Goal: Task Accomplishment & Management: Complete application form

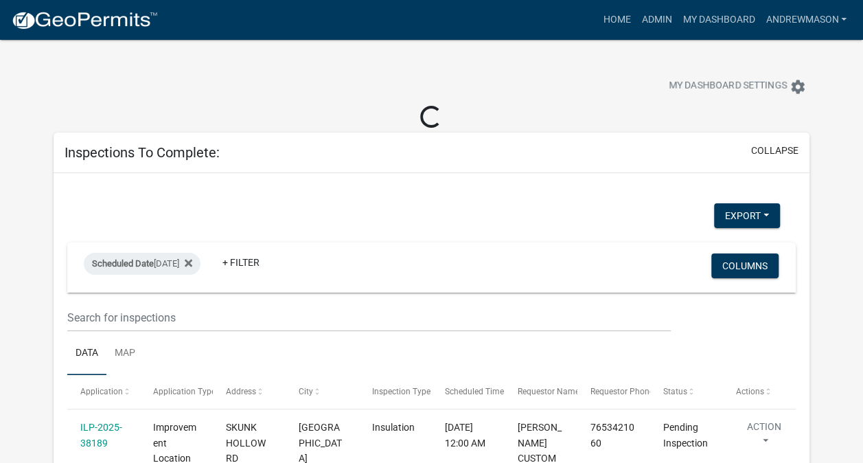
select select "3: 100"
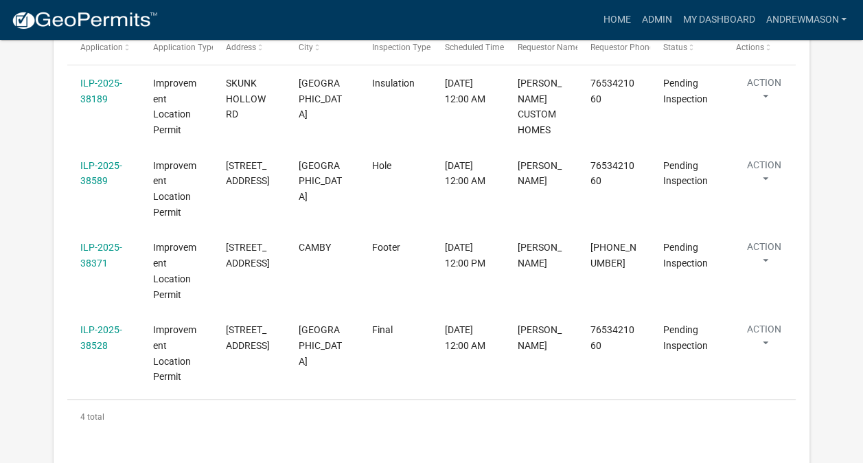
scroll to position [323, 0]
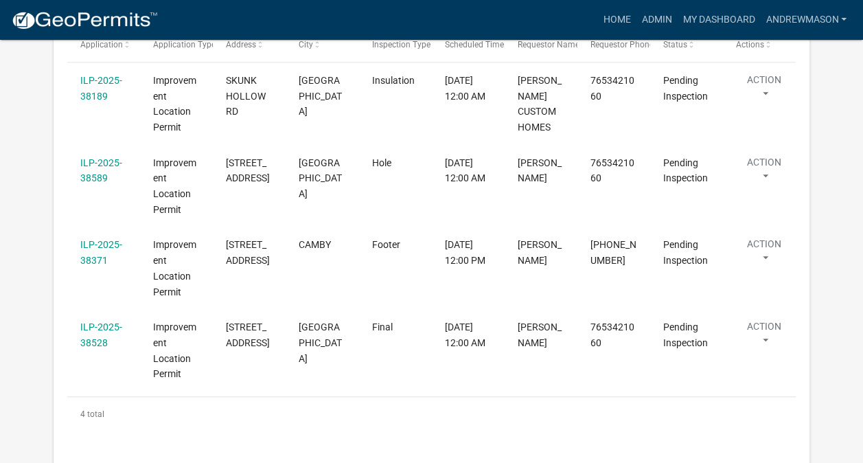
click at [109, 246] on link "ILP-2025-38371" at bounding box center [101, 252] width 42 height 27
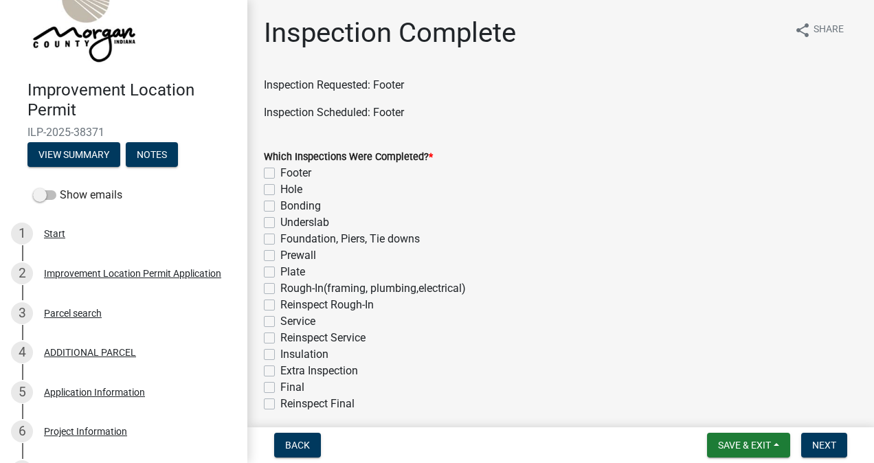
scroll to position [174, 0]
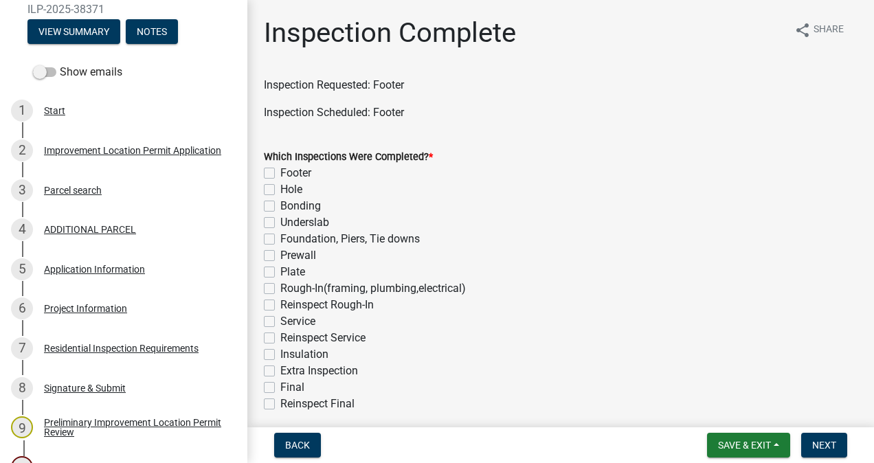
click at [95, 310] on div "Project Information" at bounding box center [85, 309] width 83 height 10
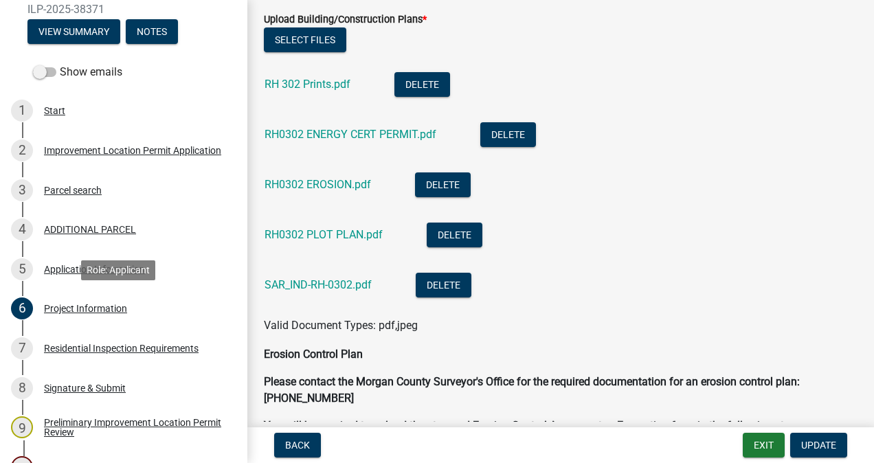
scroll to position [3308, 0]
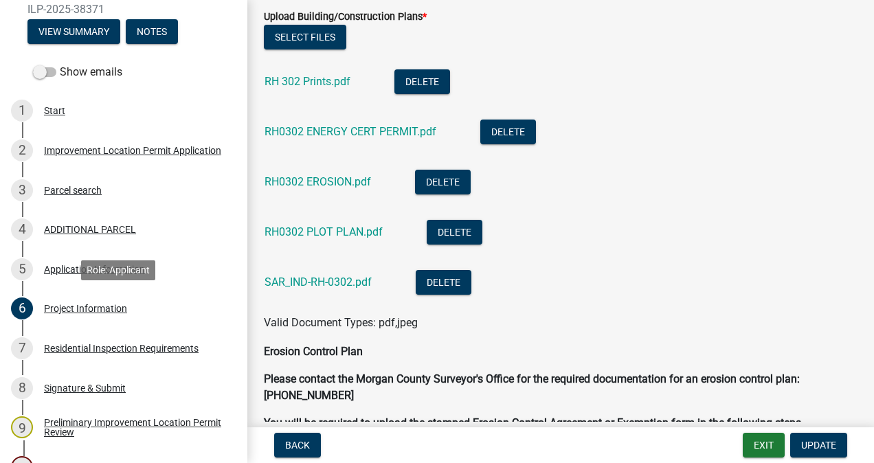
click at [321, 82] on link "RH 302 Prints.pdf" at bounding box center [307, 81] width 86 height 13
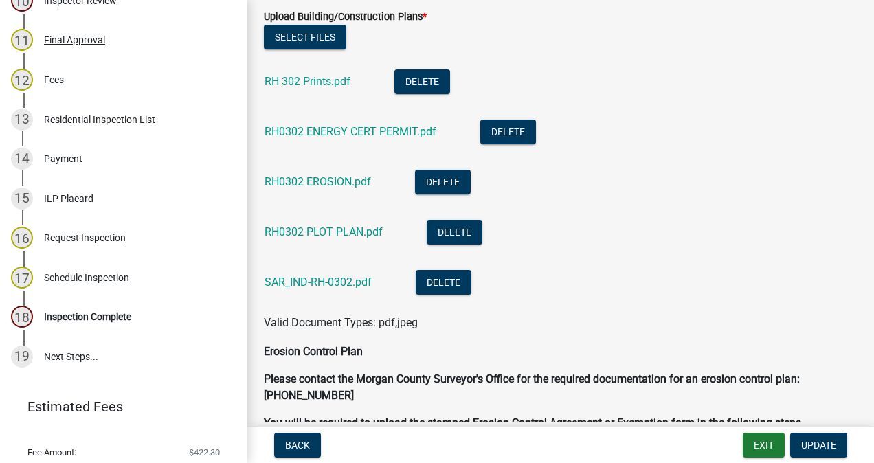
scroll to position [681, 0]
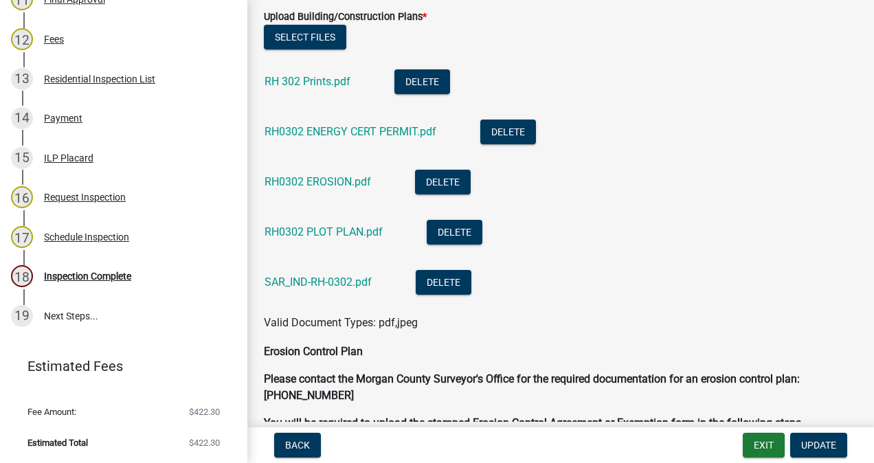
click at [109, 275] on div "Inspection Complete" at bounding box center [87, 276] width 87 height 10
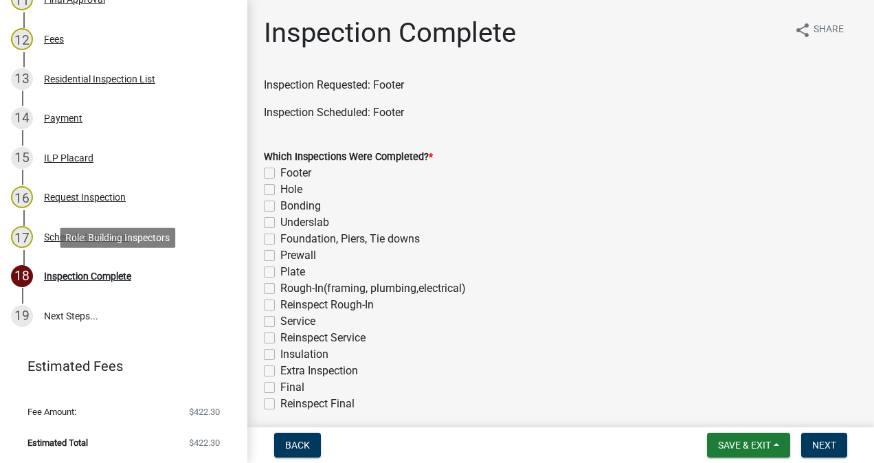
click at [280, 174] on label "Footer" at bounding box center [295, 173] width 31 height 16
click at [280, 174] on input "Footer" at bounding box center [284, 169] width 9 height 9
checkbox input "true"
checkbox input "false"
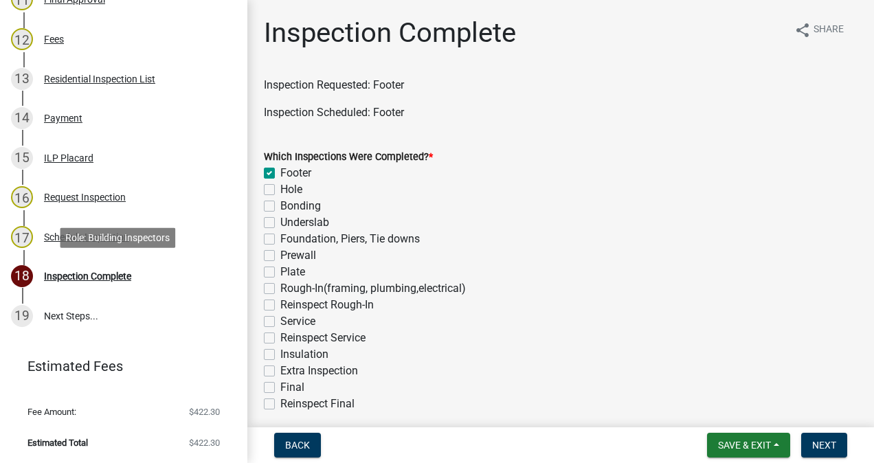
checkbox input "false"
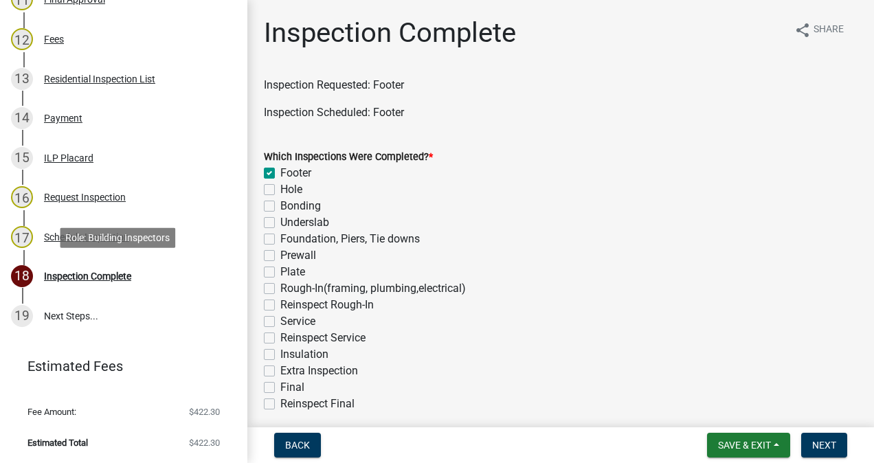
checkbox input "false"
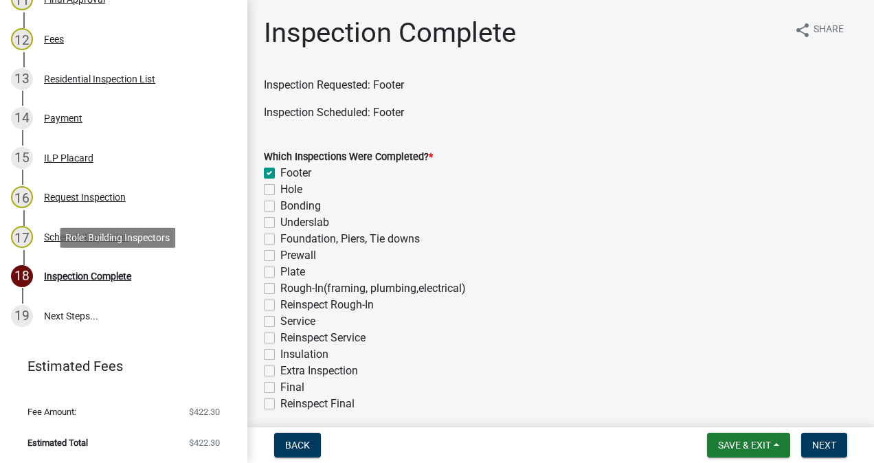
checkbox input "false"
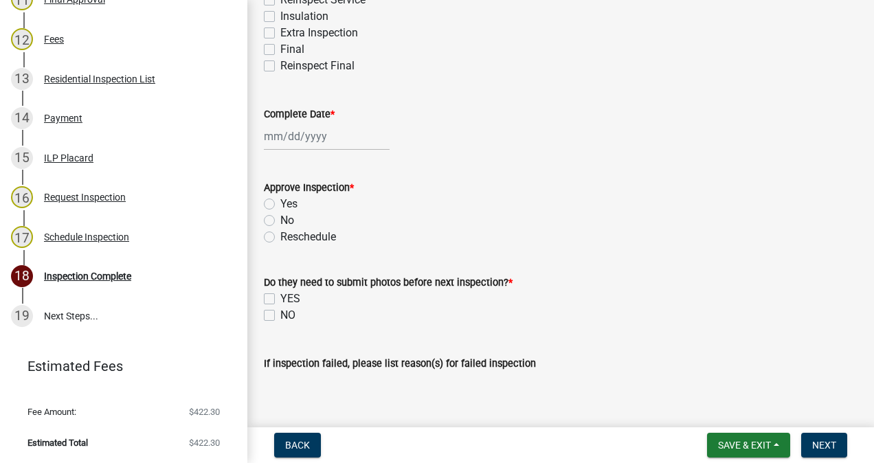
scroll to position [363, 0]
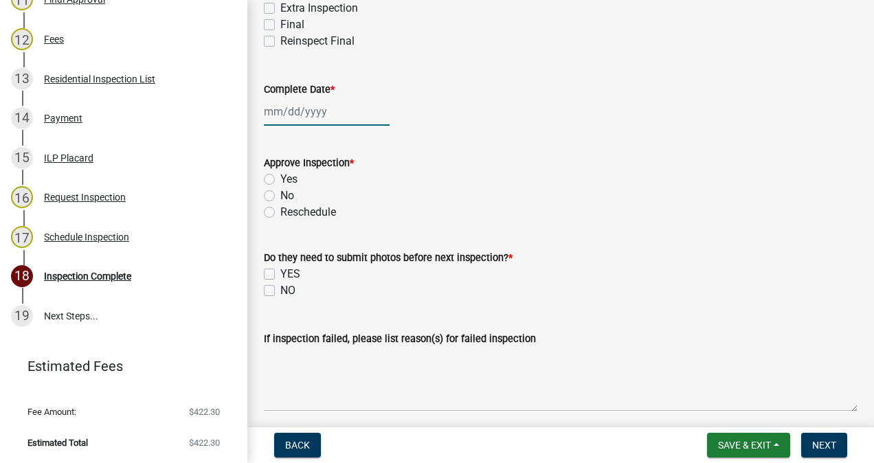
click at [319, 111] on div at bounding box center [327, 112] width 126 height 28
select select "9"
select select "2025"
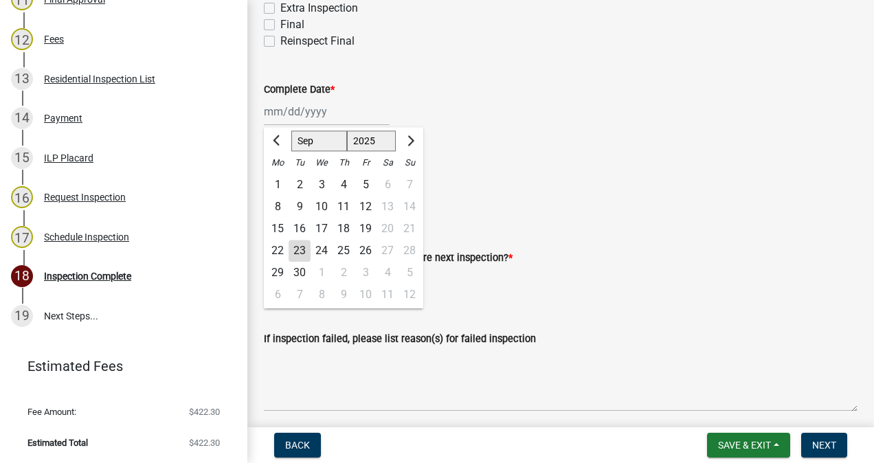
click at [299, 250] on div "23" at bounding box center [300, 251] width 22 height 22
type input "[DATE]"
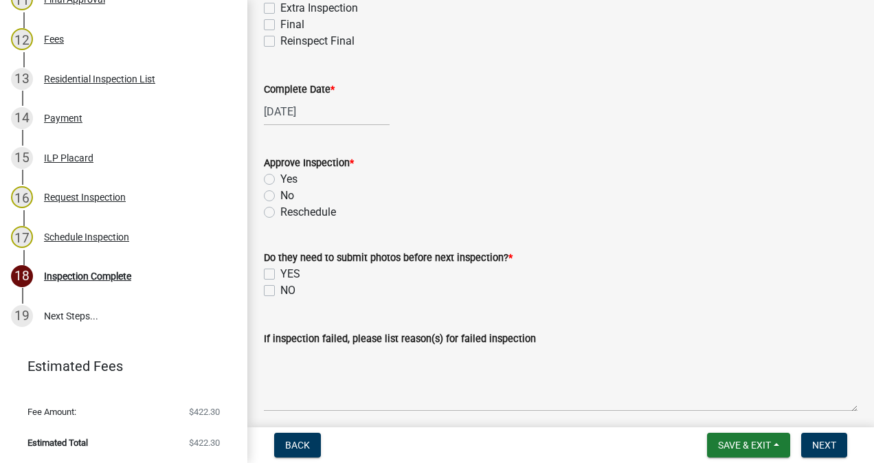
click at [280, 179] on label "Yes" at bounding box center [288, 179] width 17 height 16
click at [280, 179] on input "Yes" at bounding box center [284, 175] width 9 height 9
radio input "true"
click at [280, 290] on label "NO" at bounding box center [287, 290] width 15 height 16
click at [280, 290] on input "NO" at bounding box center [284, 286] width 9 height 9
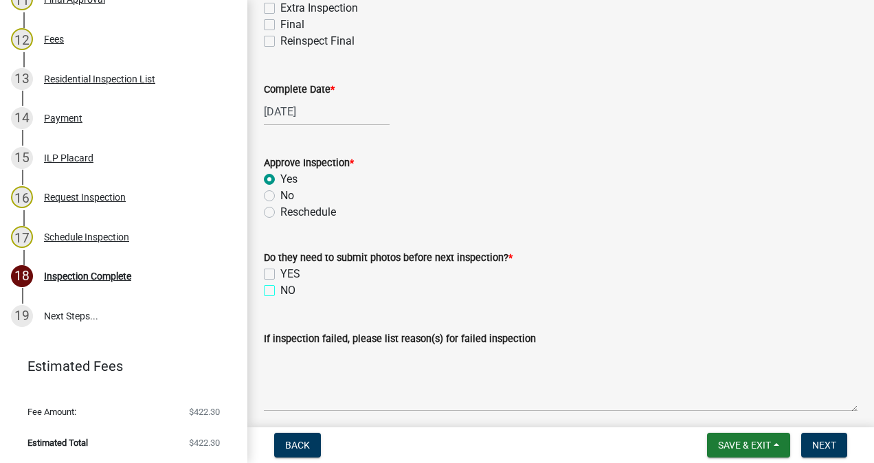
checkbox input "true"
checkbox input "false"
checkbox input "true"
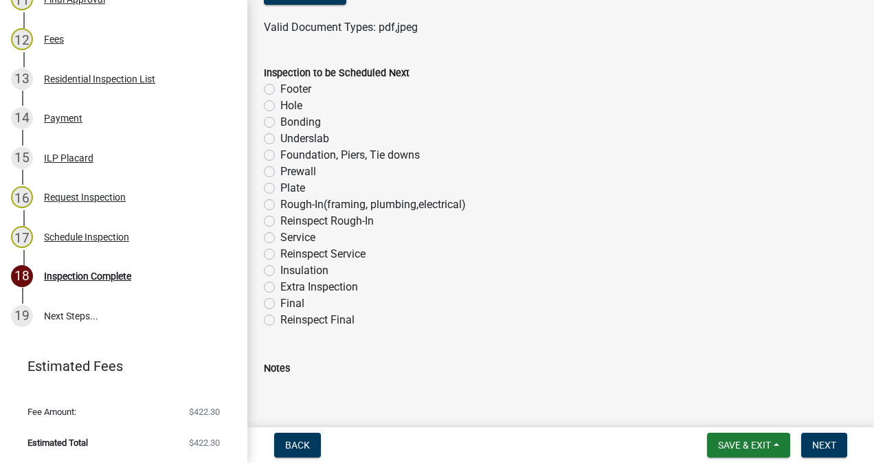
scroll to position [844, 0]
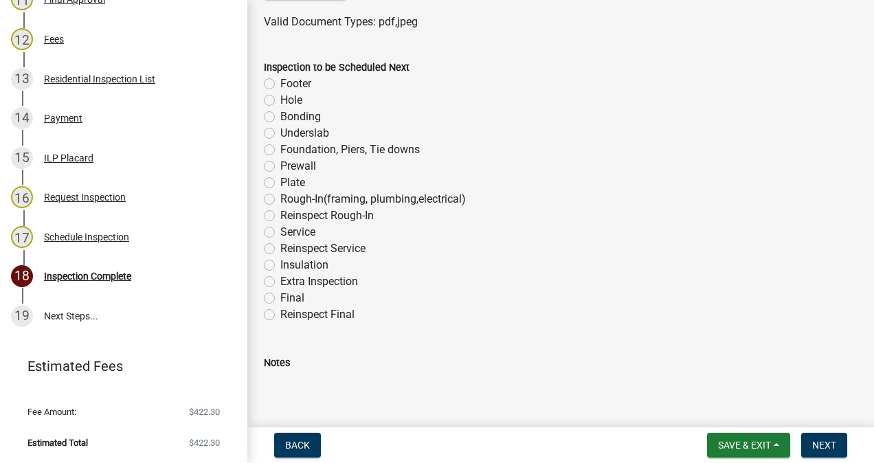
click at [280, 133] on label "Underslab" at bounding box center [304, 133] width 49 height 16
click at [280, 133] on input "Underslab" at bounding box center [284, 129] width 9 height 9
radio input "true"
click at [816, 442] on span "Next" at bounding box center [824, 445] width 24 height 11
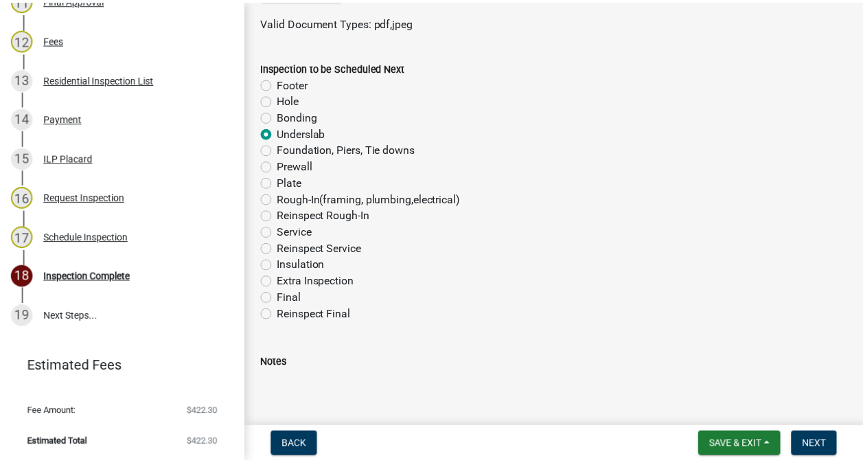
scroll to position [0, 0]
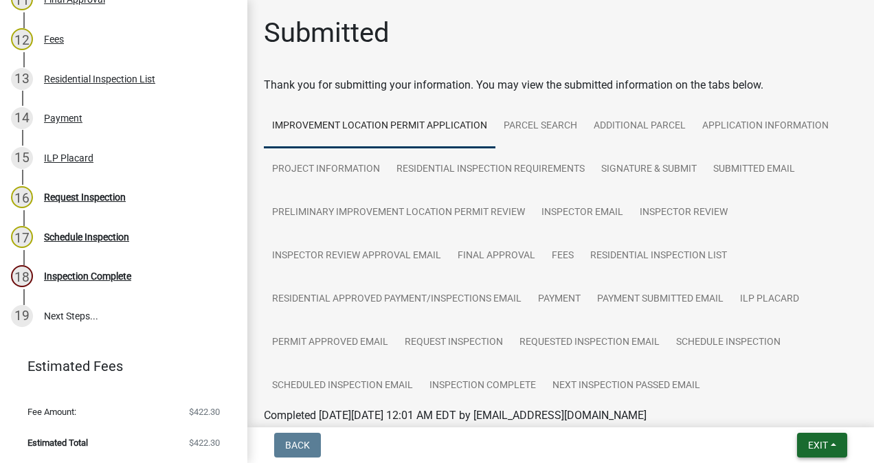
click at [809, 440] on span "Exit" at bounding box center [818, 445] width 20 height 11
click at [787, 405] on button "Save & Exit" at bounding box center [793, 409] width 110 height 33
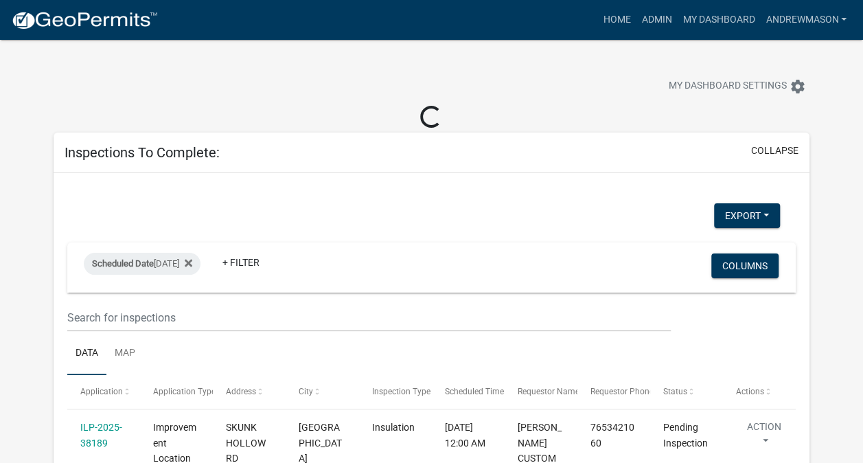
select select "3: 100"
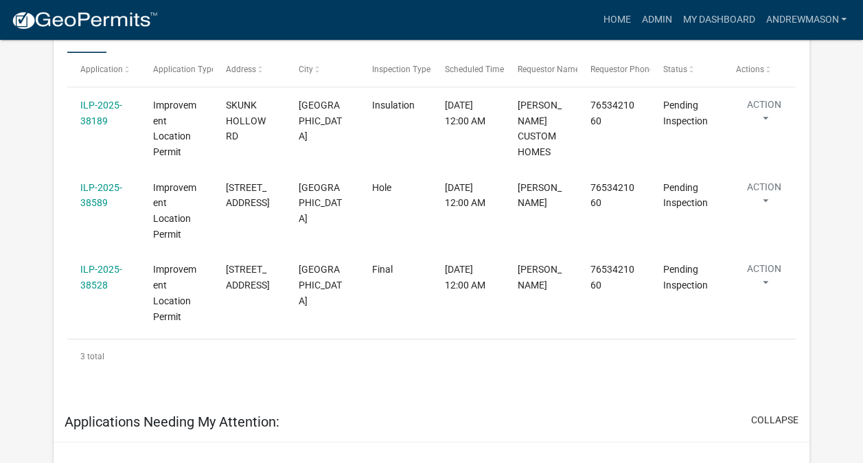
scroll to position [278, 0]
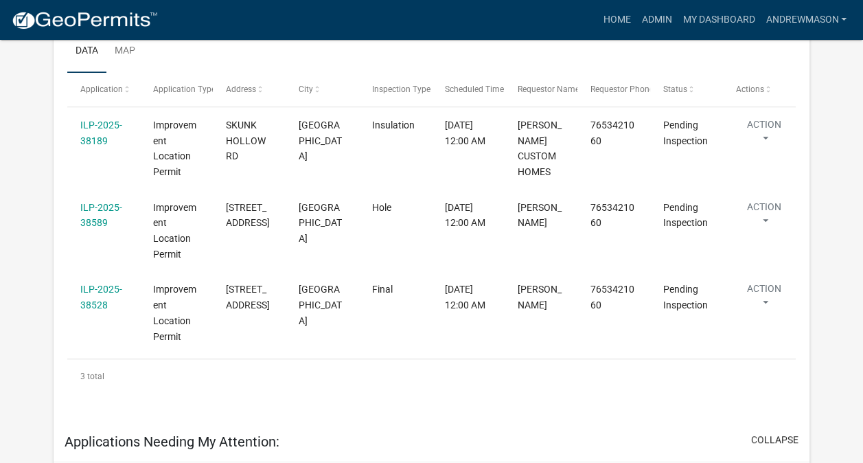
click at [100, 206] on link "ILP-2025-38589" at bounding box center [101, 215] width 42 height 27
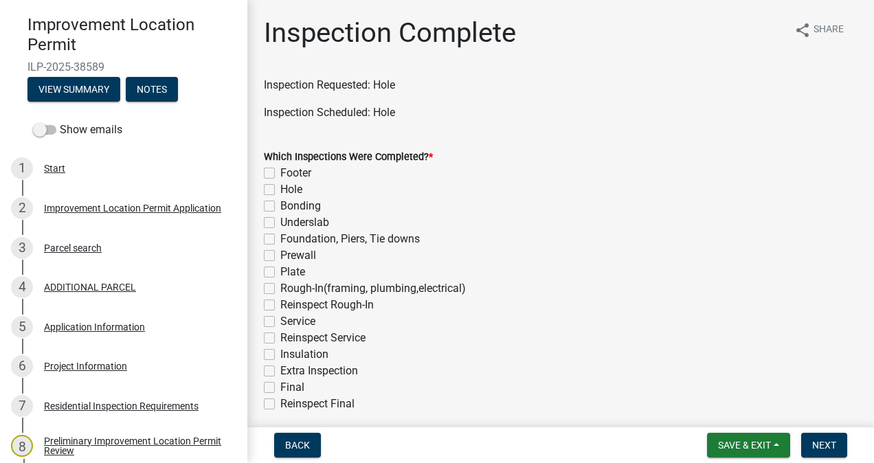
scroll to position [170, 0]
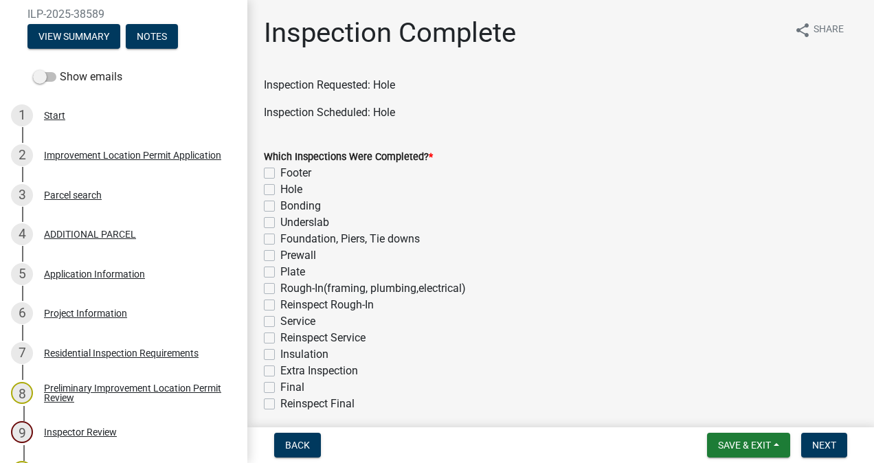
click at [93, 316] on div "Project Information" at bounding box center [85, 313] width 83 height 10
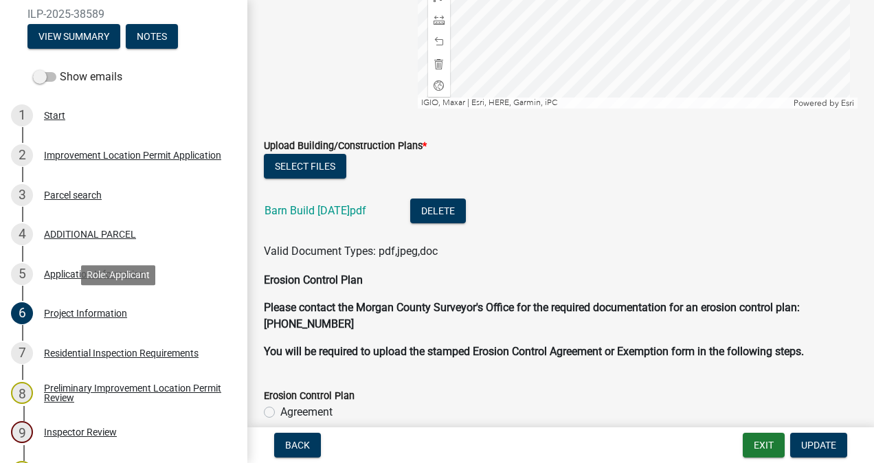
scroll to position [2925, 0]
click at [315, 211] on link "Barn Build [DATE]pdf" at bounding box center [315, 210] width 102 height 13
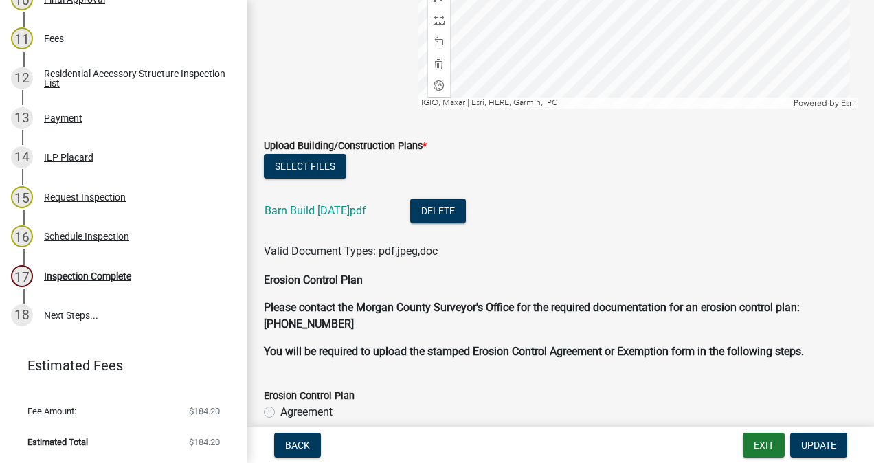
click at [117, 281] on div "Inspection Complete" at bounding box center [87, 276] width 87 height 10
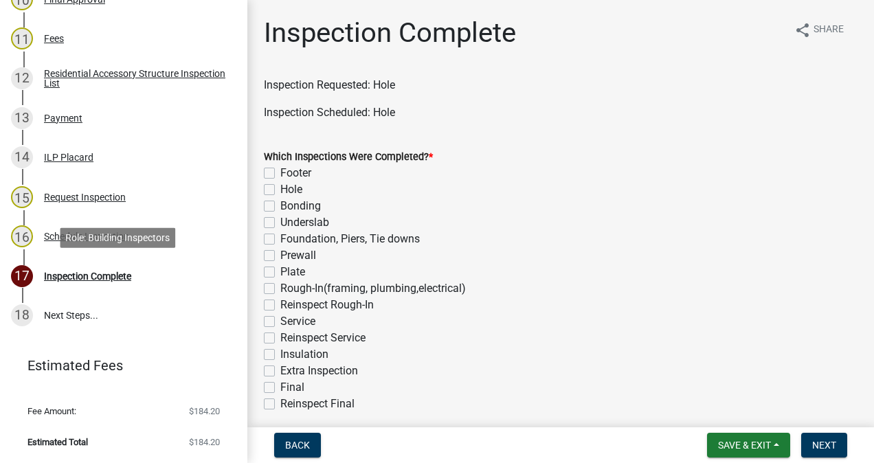
scroll to position [57, 0]
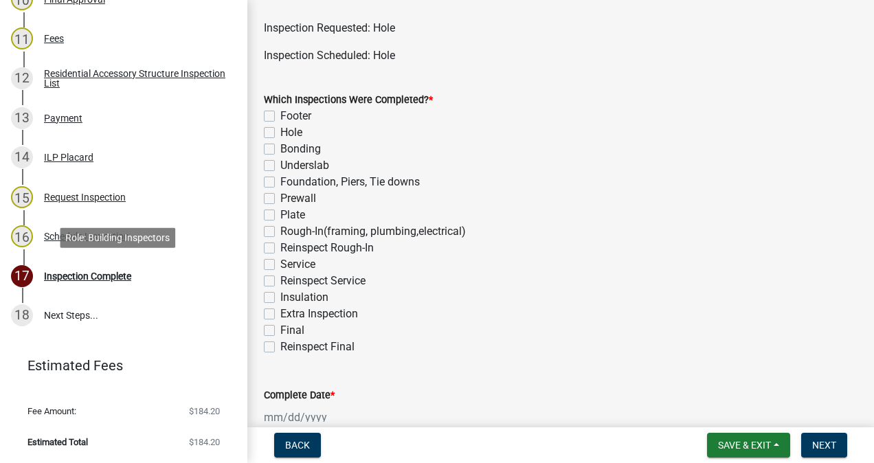
click at [280, 135] on label "Hole" at bounding box center [291, 132] width 22 height 16
click at [280, 133] on input "Hole" at bounding box center [284, 128] width 9 height 9
checkbox input "true"
checkbox input "false"
checkbox input "true"
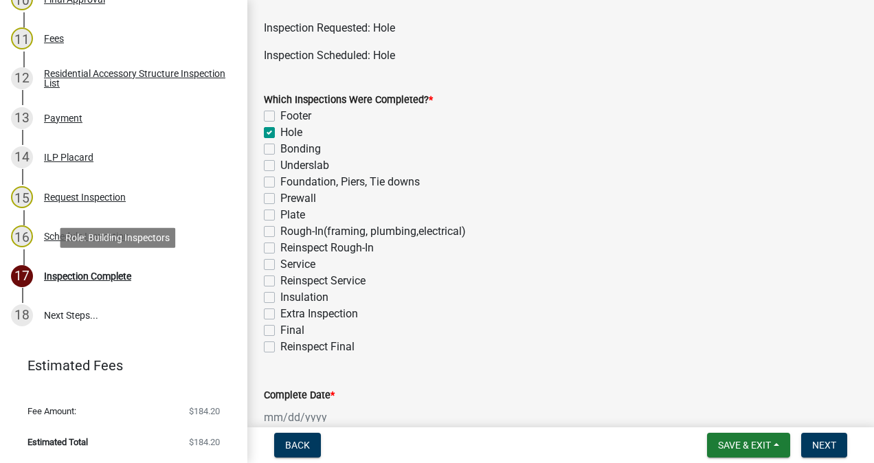
checkbox input "false"
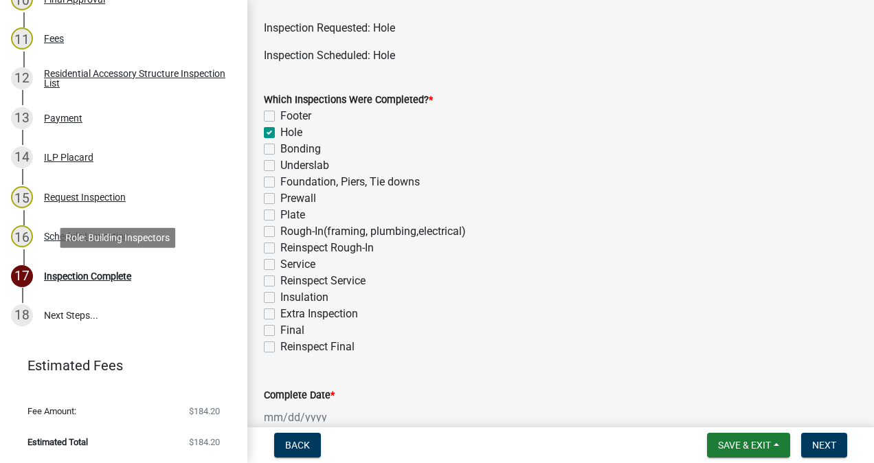
checkbox input "false"
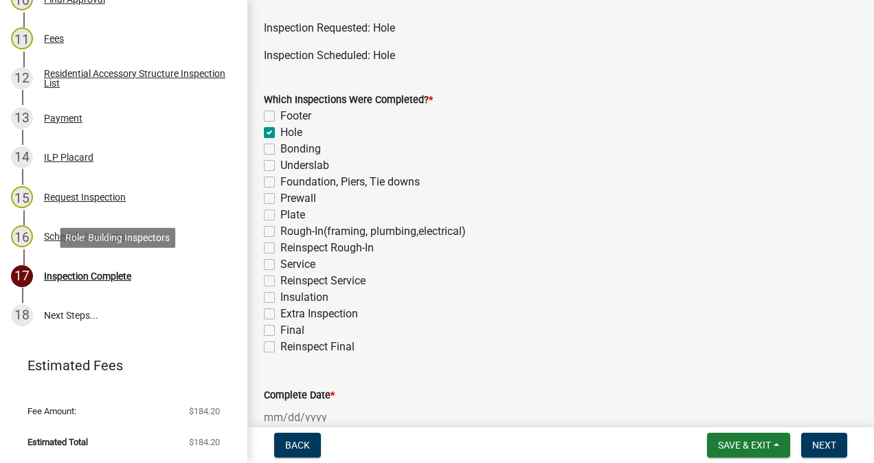
checkbox input "false"
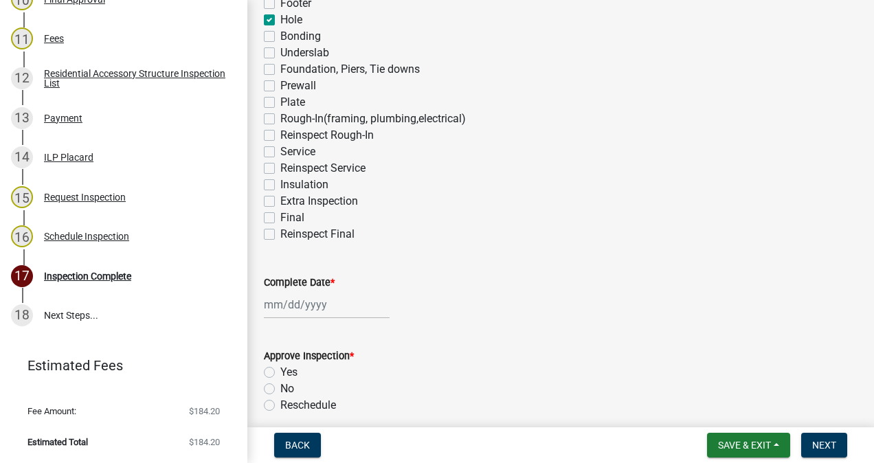
scroll to position [260, 0]
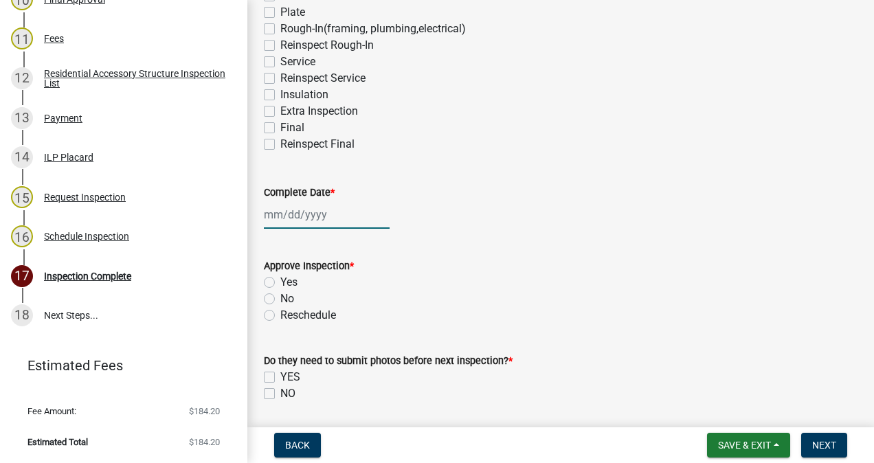
click at [309, 210] on div at bounding box center [327, 215] width 126 height 28
select select "9"
select select "2025"
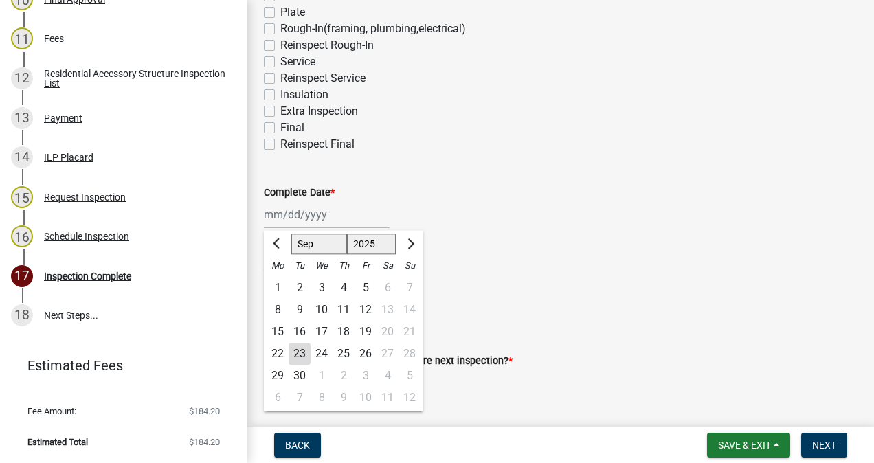
click at [305, 354] on div "23" at bounding box center [300, 354] width 22 height 22
type input "[DATE]"
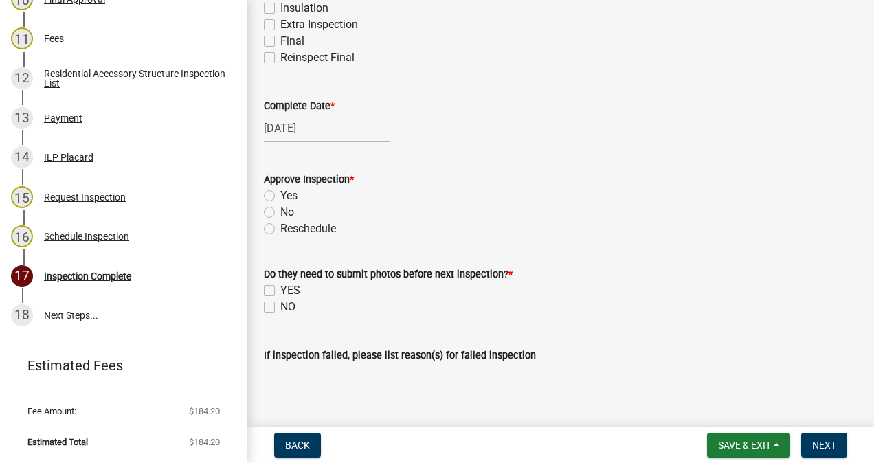
scroll to position [397, 0]
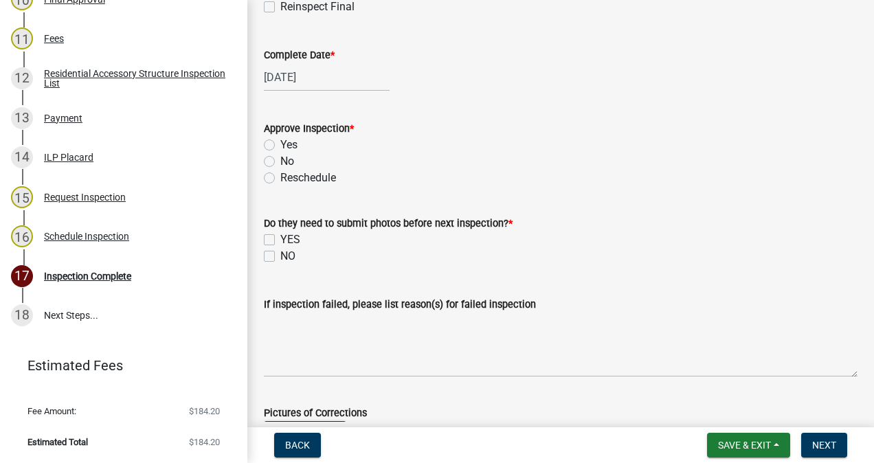
click at [280, 146] on label "Yes" at bounding box center [288, 145] width 17 height 16
click at [280, 146] on input "Yes" at bounding box center [284, 141] width 9 height 9
radio input "true"
click at [285, 256] on label "NO" at bounding box center [287, 256] width 15 height 16
click at [285, 256] on input "NO" at bounding box center [284, 252] width 9 height 9
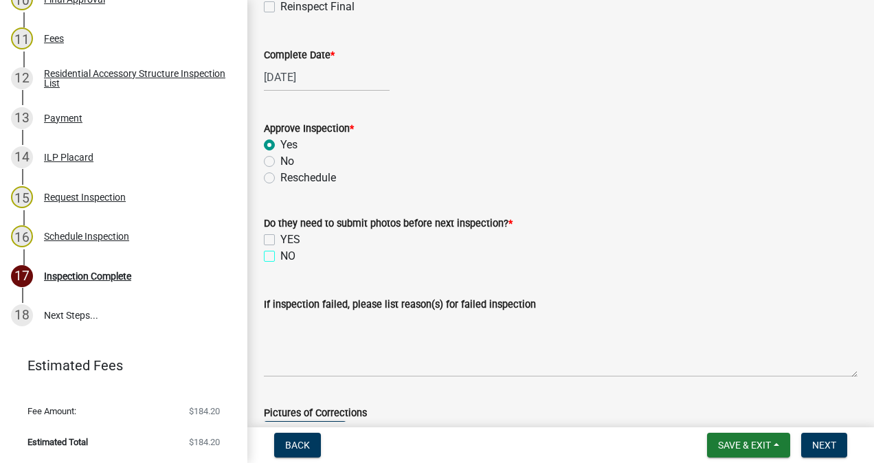
checkbox input "true"
checkbox input "false"
checkbox input "true"
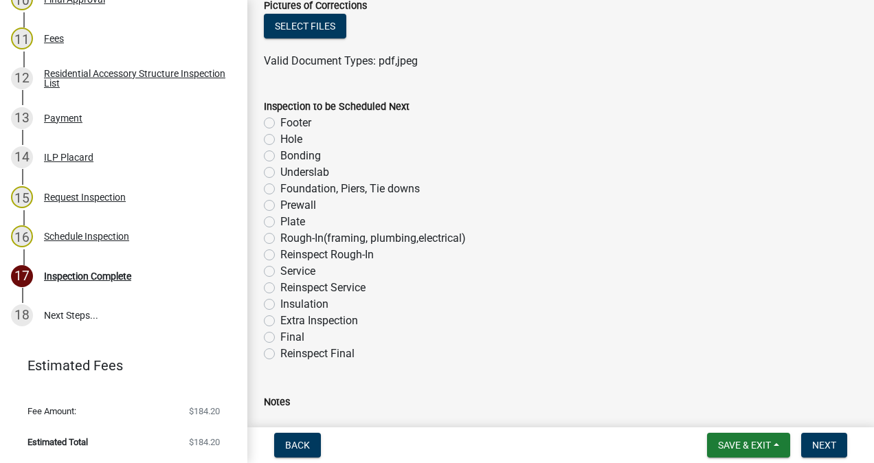
scroll to position [806, 0]
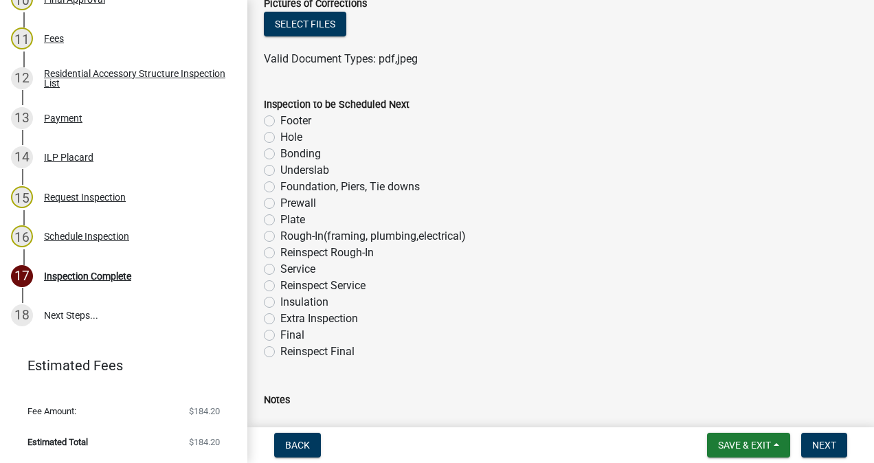
click at [280, 235] on label "Rough-In(framing, plumbing,electrical)" at bounding box center [372, 236] width 185 height 16
click at [280, 235] on input "Rough-In(framing, plumbing,electrical)" at bounding box center [284, 232] width 9 height 9
radio input "true"
click at [820, 444] on span "Next" at bounding box center [824, 445] width 24 height 11
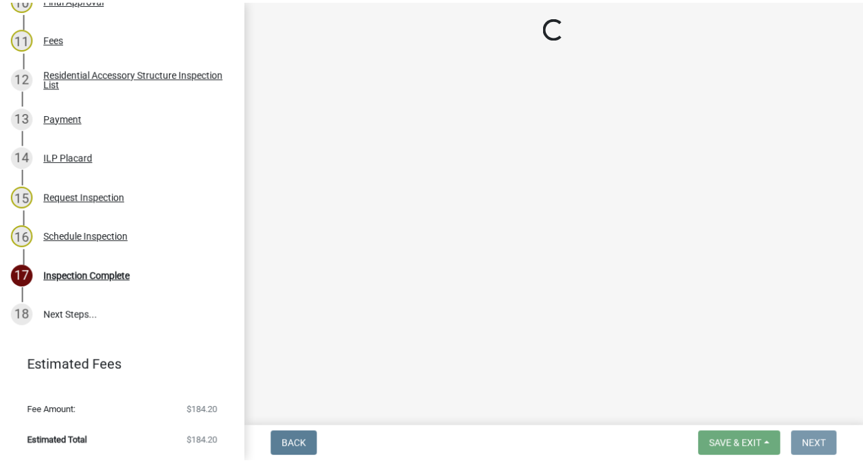
scroll to position [0, 0]
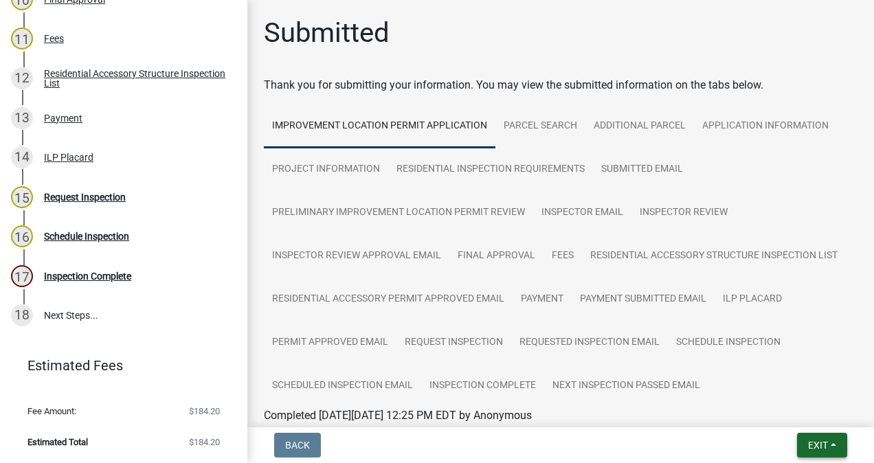
click at [808, 441] on span "Exit" at bounding box center [818, 445] width 20 height 11
click at [790, 415] on button "Save & Exit" at bounding box center [793, 409] width 110 height 33
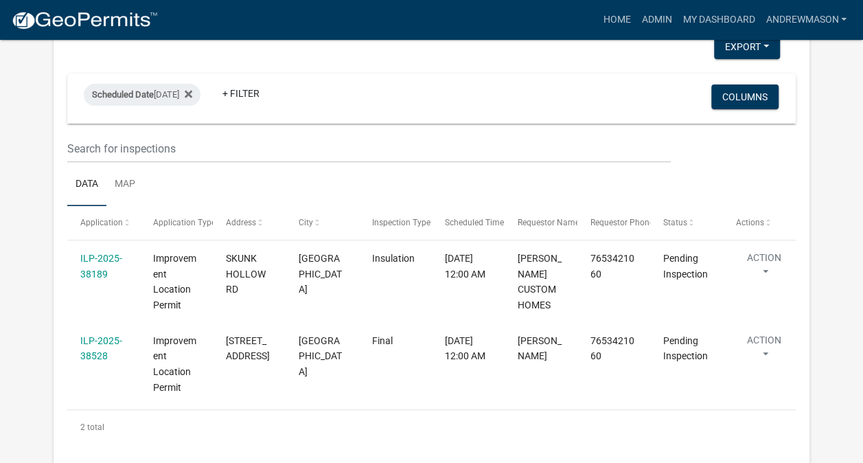
scroll to position [169, 0]
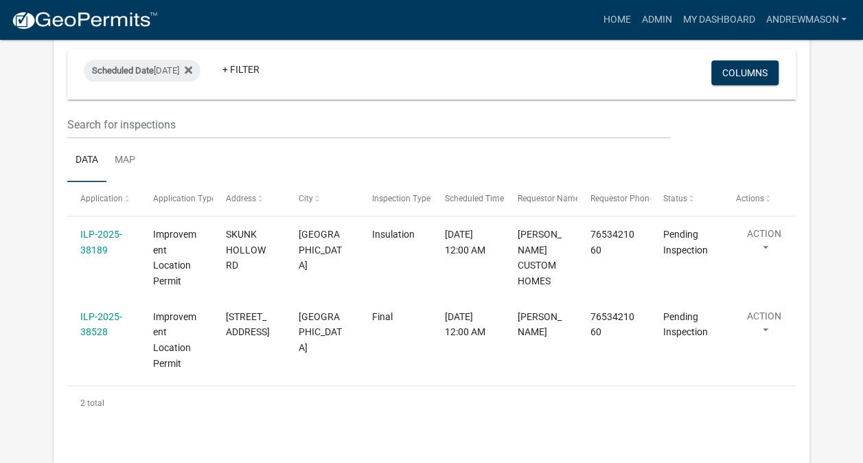
click at [109, 338] on link "ILP-2025-38528" at bounding box center [101, 324] width 42 height 27
